Goal: Information Seeking & Learning: Check status

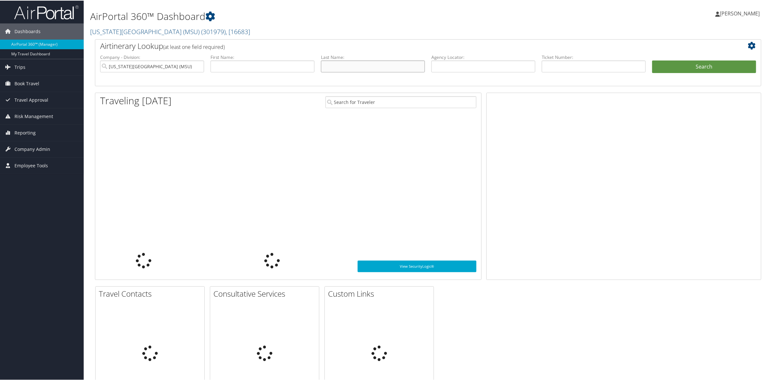
click at [343, 65] on input "text" at bounding box center [373, 66] width 104 height 12
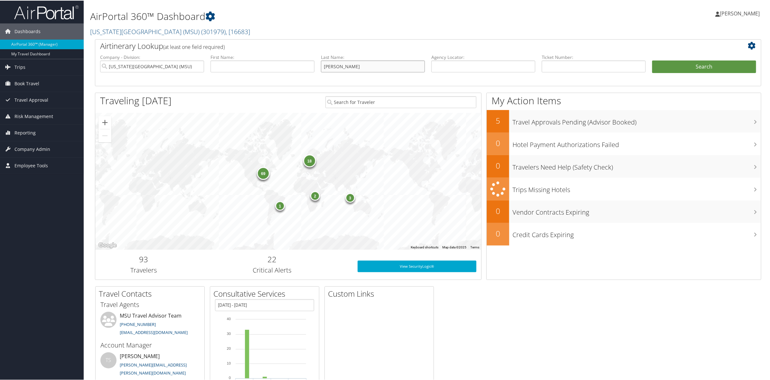
type input "weaver"
click at [652, 60] on button "Search" at bounding box center [704, 66] width 104 height 13
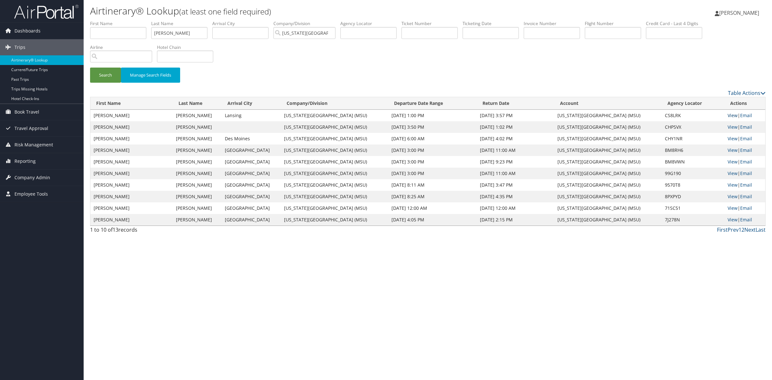
click at [736, 114] on link "View" at bounding box center [733, 115] width 10 height 6
click at [731, 151] on link "View" at bounding box center [733, 150] width 10 height 6
click at [735, 161] on link "View" at bounding box center [733, 162] width 10 height 6
drag, startPoint x: 177, startPoint y: 36, endPoint x: 126, endPoint y: 34, distance: 50.6
click at [130, 20] on ul "First Name Last Name weaver Departure City Arrival City Company/Division Michig…" at bounding box center [428, 20] width 676 height 0
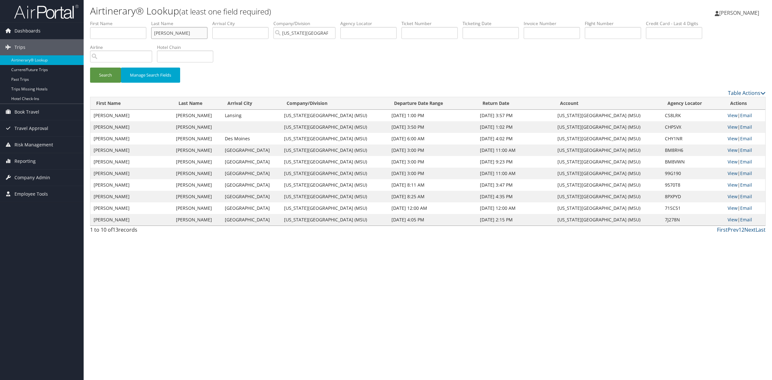
click at [90, 68] on button "Search" at bounding box center [105, 75] width 31 height 15
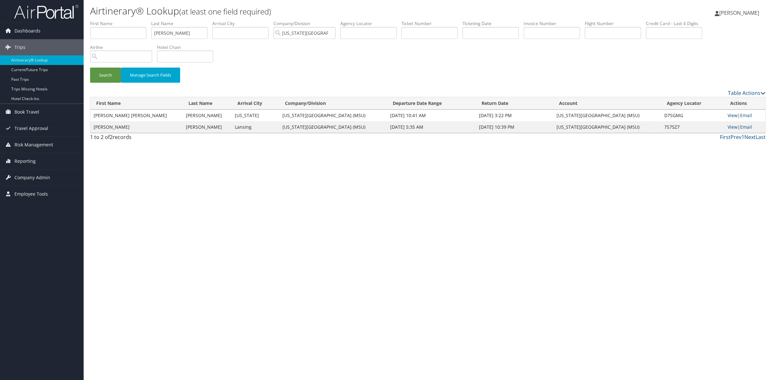
click at [729, 116] on link "View" at bounding box center [733, 115] width 10 height 6
drag, startPoint x: 198, startPoint y: 28, endPoint x: 108, endPoint y: 23, distance: 90.6
click at [108, 20] on ul "First Name Last Name sweeney Departure City Arrival City Company/Division Michi…" at bounding box center [428, 20] width 676 height 0
click at [90, 68] on button "Search" at bounding box center [105, 75] width 31 height 15
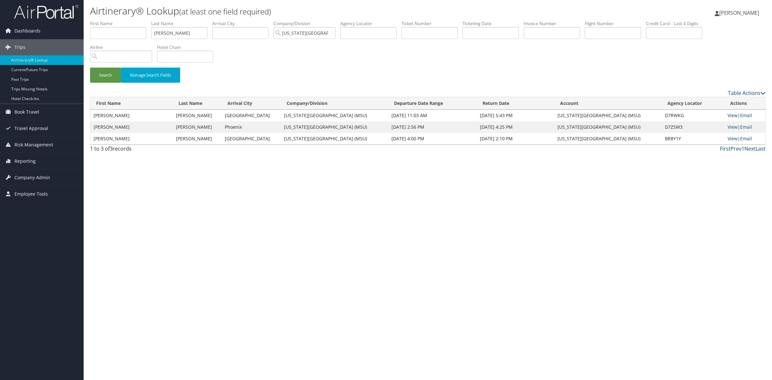
click at [730, 113] on link "View" at bounding box center [733, 115] width 10 height 6
click at [731, 124] on link "View" at bounding box center [733, 127] width 10 height 6
drag, startPoint x: 186, startPoint y: 25, endPoint x: 134, endPoint y: 26, distance: 52.5
click at [134, 20] on ul "First Name Last Name matlock Departure City Arrival City Company/Division Michi…" at bounding box center [428, 20] width 676 height 0
drag, startPoint x: 199, startPoint y: 34, endPoint x: 76, endPoint y: 36, distance: 122.6
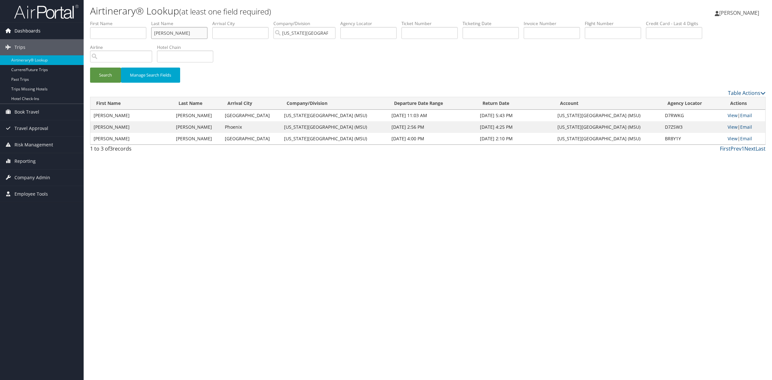
click at [76, 36] on div "Dashboards AirPortal 360™ (Manager) My Travel Dashboard Trips Airtinerary® Look…" at bounding box center [386, 190] width 772 height 380
click at [90, 68] on button "Search" at bounding box center [105, 75] width 31 height 15
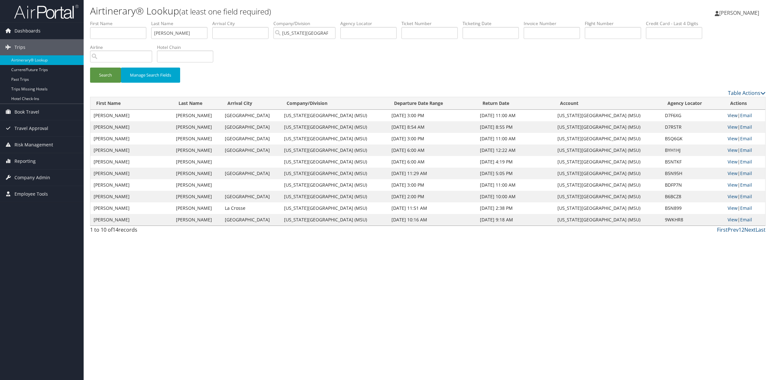
click at [733, 117] on link "View" at bounding box center [733, 115] width 10 height 6
click at [729, 124] on link "View" at bounding box center [733, 127] width 10 height 6
click at [120, 20] on ul "First Name Last Name chappell Departure City Arrival City Company/Division Mich…" at bounding box center [428, 20] width 676 height 0
click at [90, 68] on button "Search" at bounding box center [105, 75] width 31 height 15
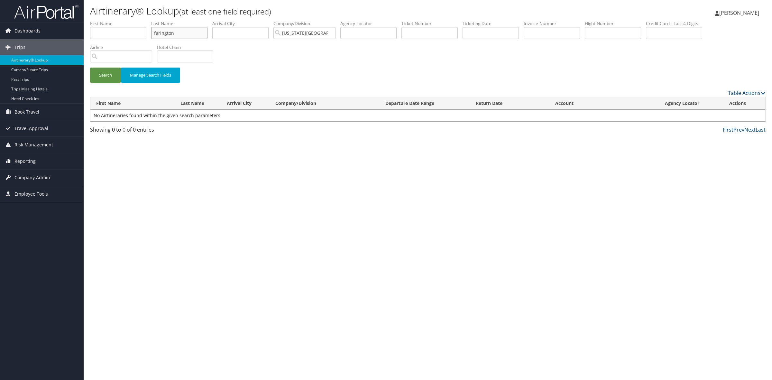
click at [160, 31] on input "farington" at bounding box center [179, 33] width 56 height 12
click at [90, 68] on button "Search" at bounding box center [105, 75] width 31 height 15
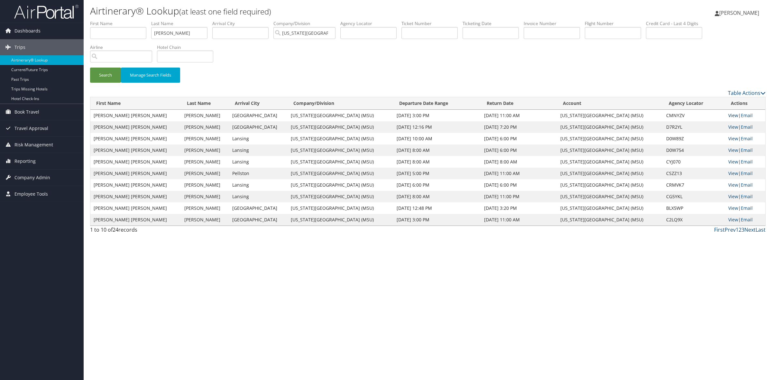
click at [732, 116] on link "View" at bounding box center [734, 115] width 10 height 6
click at [736, 126] on link "View" at bounding box center [734, 127] width 10 height 6
drag, startPoint x: 181, startPoint y: 33, endPoint x: 70, endPoint y: 34, distance: 110.7
click at [70, 34] on div "Dashboards AirPortal 360™ (Manager) My Travel Dashboard Trips Airtinerary® Look…" at bounding box center [386, 190] width 772 height 380
type input "november"
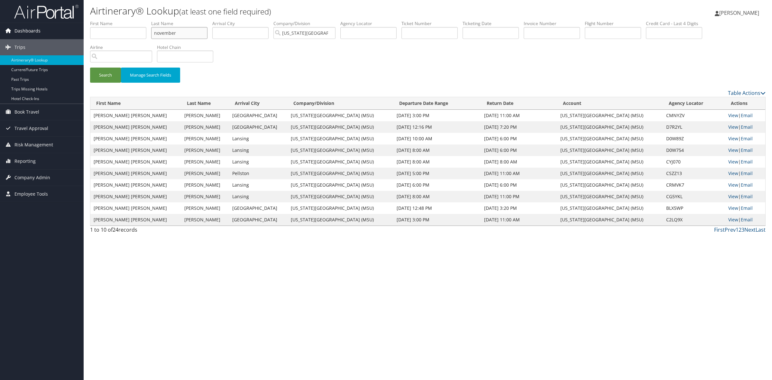
click at [90, 68] on button "Search" at bounding box center [105, 75] width 31 height 15
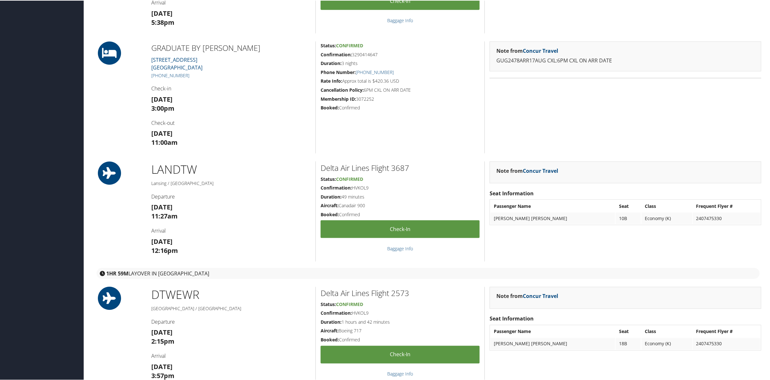
scroll to position [764, 0]
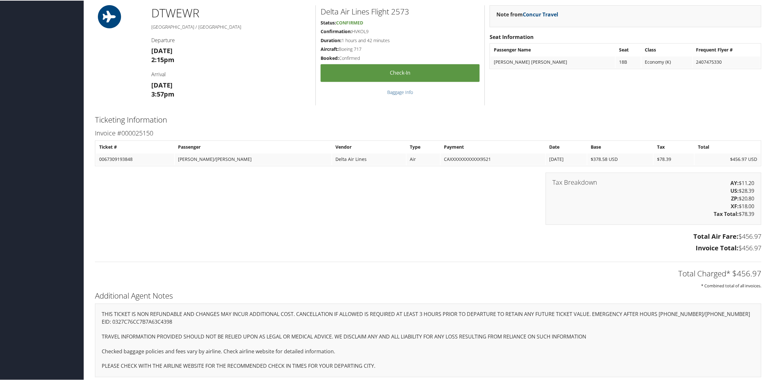
click at [147, 323] on p "EID: 0327C76CC7B7A63C4398" at bounding box center [428, 322] width 653 height 8
copy p "0327C76CC7B7A63C4398"
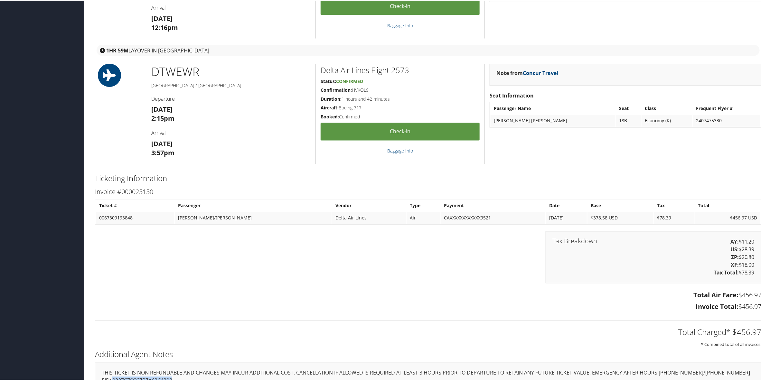
scroll to position [767, 0]
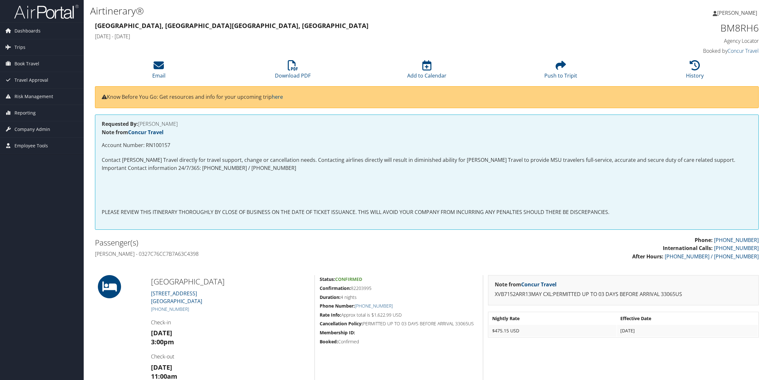
scroll to position [101, 0]
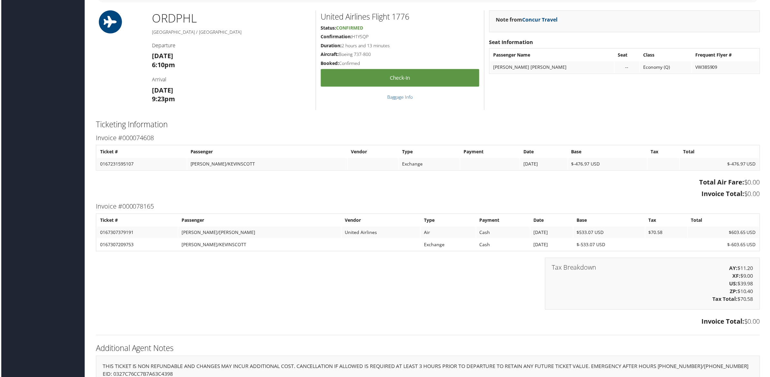
scroll to position [800, 0]
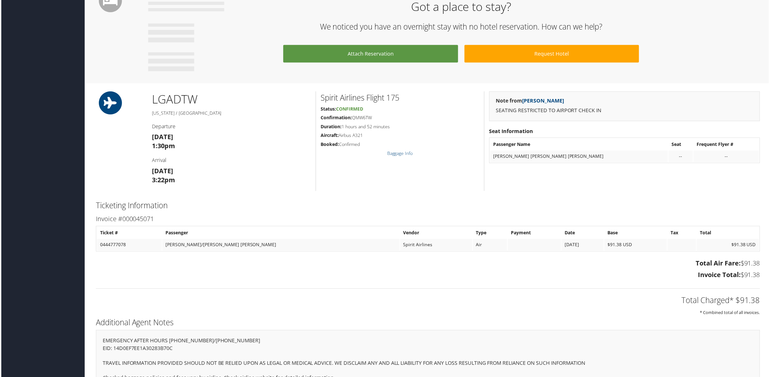
scroll to position [448, 0]
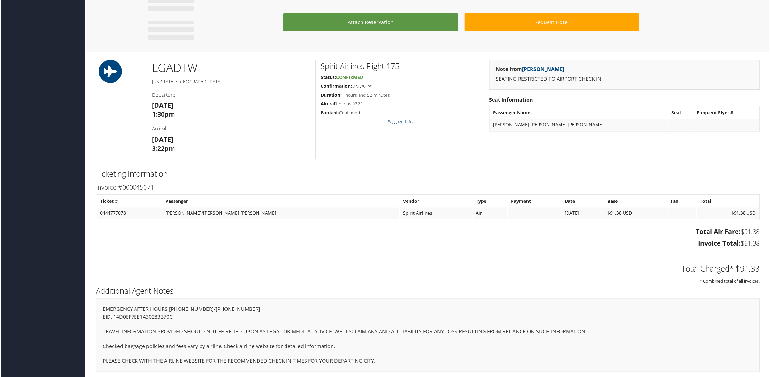
click at [163, 316] on p "EID: 14D0EF7EE1A30283B70C" at bounding box center [428, 318] width 653 height 8
copy p "14D0EF7EE1A30283B70C"
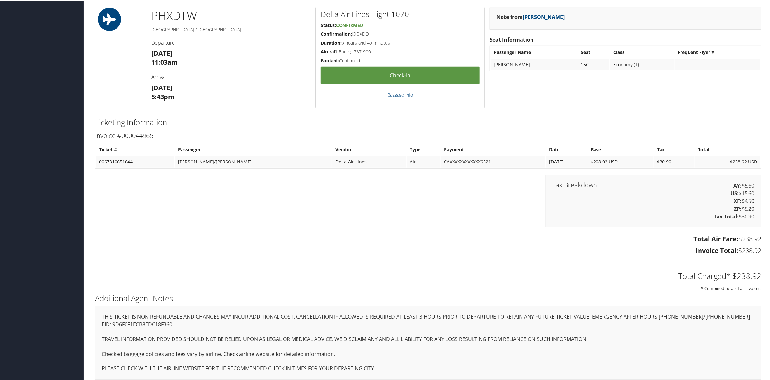
scroll to position [296, 0]
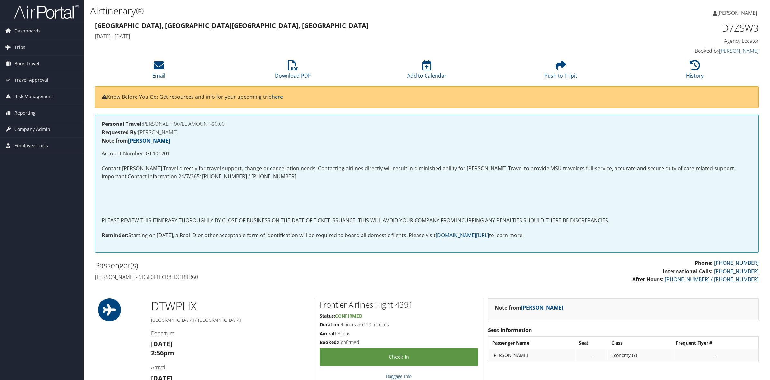
scroll to position [237, 0]
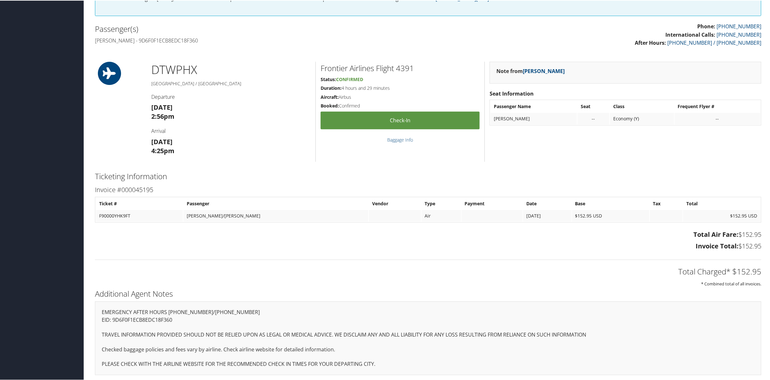
click at [147, 315] on p "EID: 9D6F0F1ECB8EDC18F360" at bounding box center [428, 319] width 653 height 8
copy p "9D6F0F1ECB8EDC18F360"
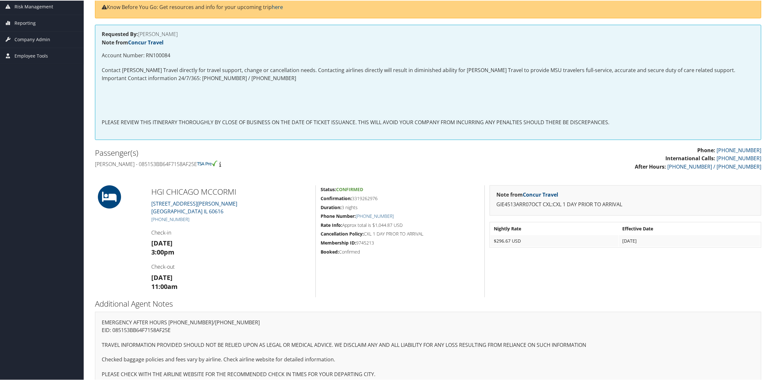
scroll to position [101, 0]
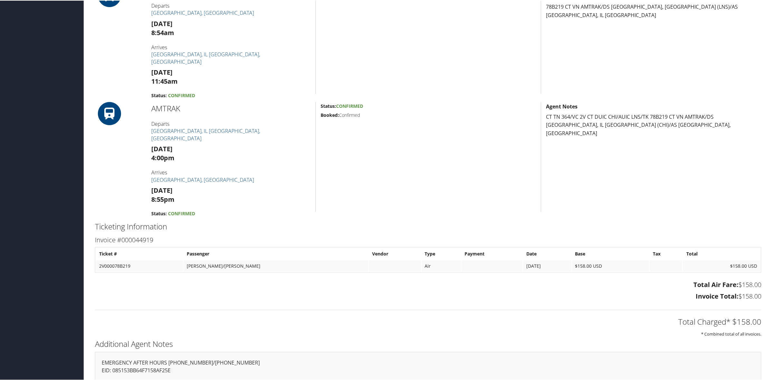
scroll to position [342, 0]
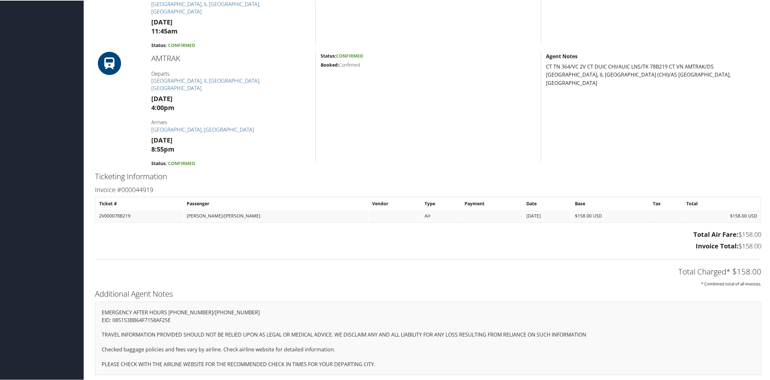
click at [148, 321] on p "EID: 085153BB64F7158AF25E" at bounding box center [428, 320] width 653 height 8
copy p "085153BB64F7158AF25E"
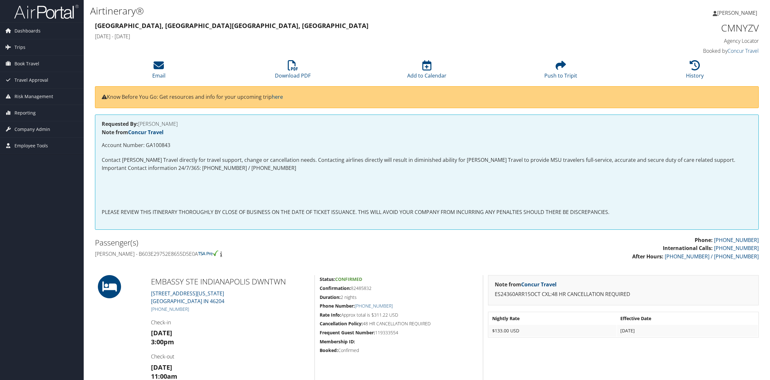
scroll to position [101, 0]
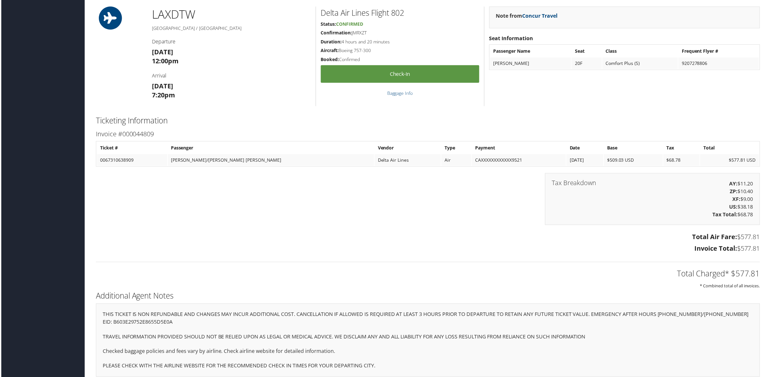
scroll to position [498, 0]
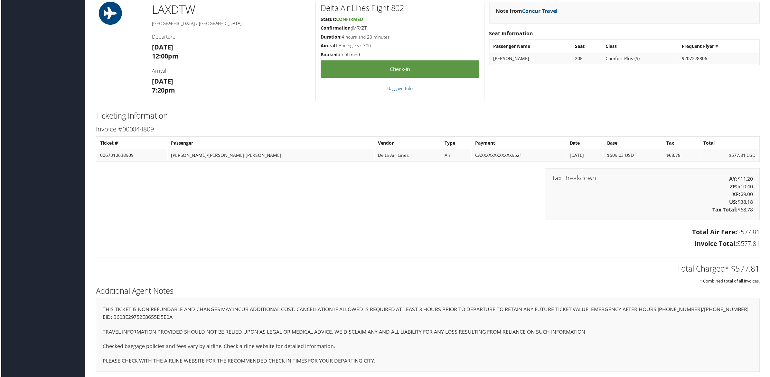
click at [130, 317] on p "EID: B603E29752E8655D5E0A" at bounding box center [428, 318] width 653 height 8
copy p "B603E29752E8655D5E0A"
